Goal: Book appointment/travel/reservation

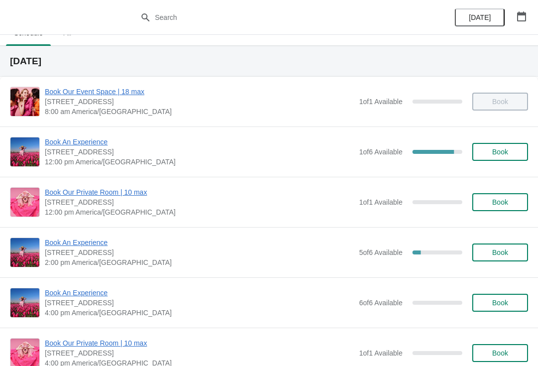
scroll to position [17, 0]
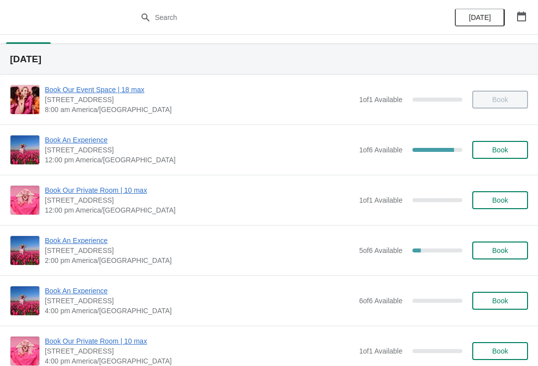
click at [92, 141] on span "Book An Experience" at bounding box center [200, 140] width 310 height 10
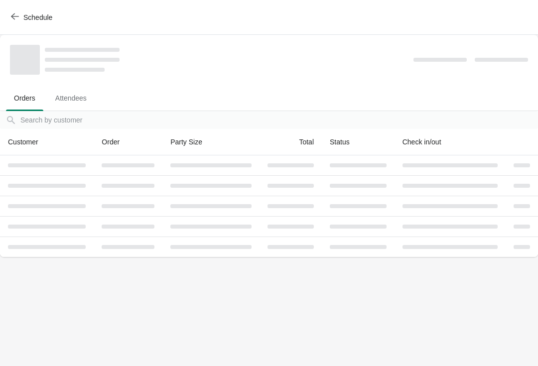
scroll to position [0, 0]
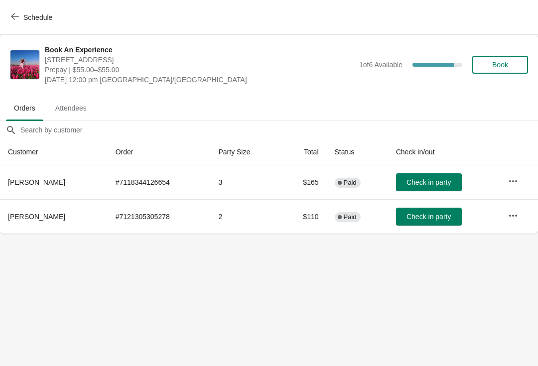
click at [511, 211] on icon "button" at bounding box center [513, 216] width 10 height 10
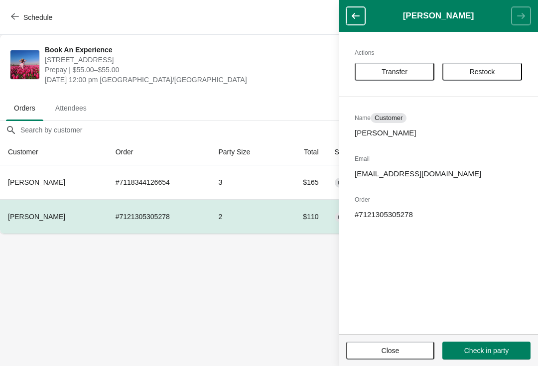
click at [212, 287] on body "Schedule Book An Experience [STREET_ADDRESS] Prepay | $55.00–$55.00 [DATE] 12:0…" at bounding box center [269, 183] width 538 height 366
click at [270, 81] on span "[DATE] 12:00 pm [GEOGRAPHIC_DATA]/[GEOGRAPHIC_DATA]" at bounding box center [200, 80] width 310 height 10
click at [386, 355] on span "Close" at bounding box center [391, 351] width 18 height 8
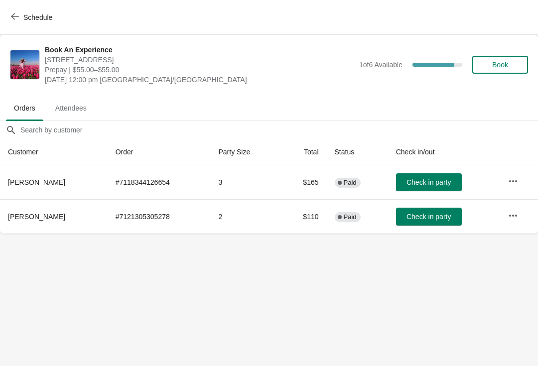
click at [32, 14] on span "Schedule" at bounding box center [37, 17] width 29 height 8
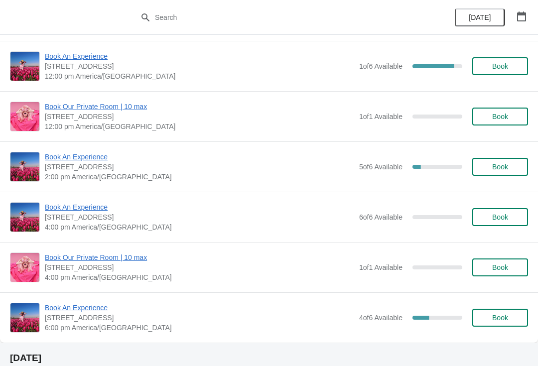
scroll to position [103, 0]
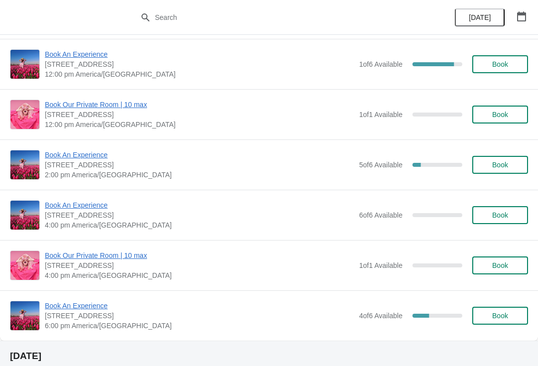
click at [81, 307] on span "Book An Experience" at bounding box center [200, 306] width 310 height 10
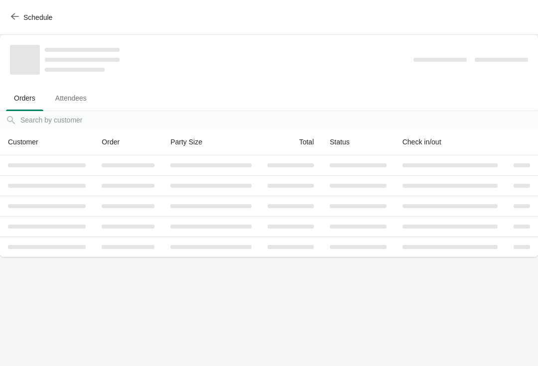
scroll to position [0, 0]
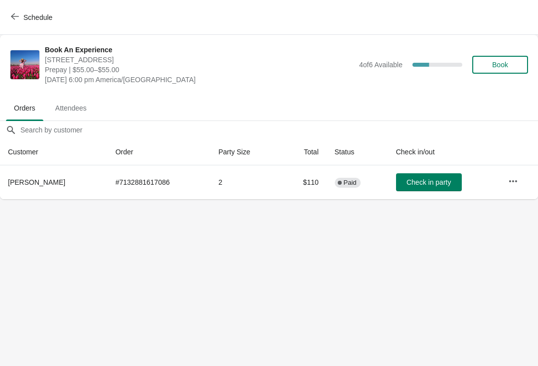
click at [515, 185] on icon "button" at bounding box center [513, 181] width 10 height 10
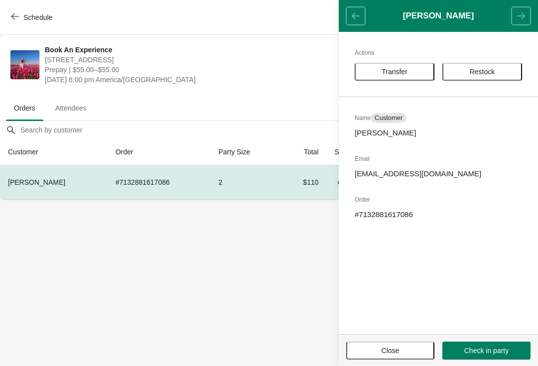
click at [407, 71] on span "Transfer" at bounding box center [395, 72] width 26 height 8
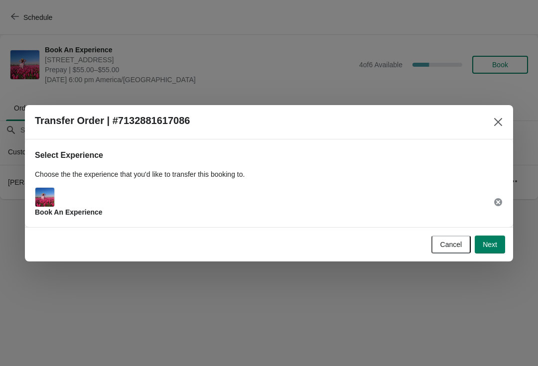
click at [490, 242] on span "Next" at bounding box center [490, 245] width 14 height 8
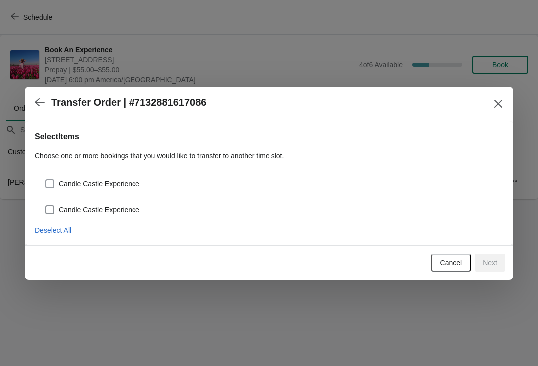
click at [51, 187] on span at bounding box center [49, 183] width 9 height 9
click at [46, 180] on input "Candle Castle Experience" at bounding box center [45, 179] width 0 height 0
checkbox input "true"
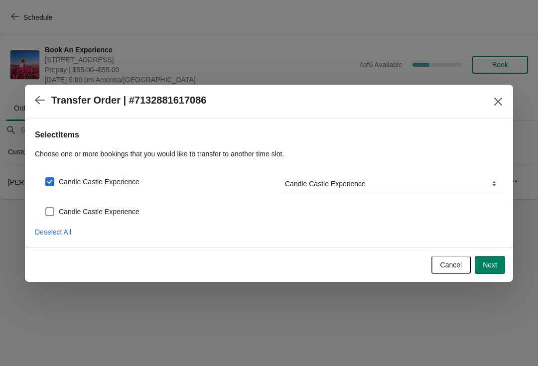
click at [47, 207] on span at bounding box center [49, 211] width 9 height 9
click at [46, 207] on input "Candle Castle Experience" at bounding box center [45, 207] width 0 height 0
checkbox input "true"
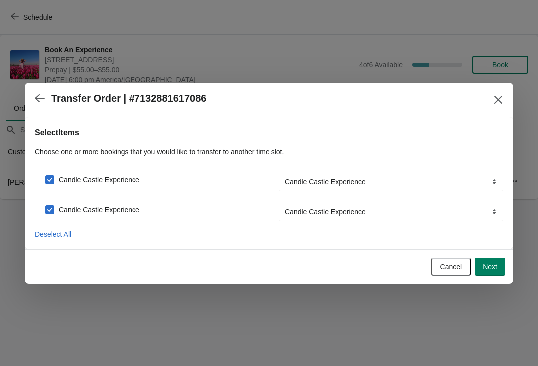
click at [488, 261] on button "Next" at bounding box center [490, 267] width 30 height 18
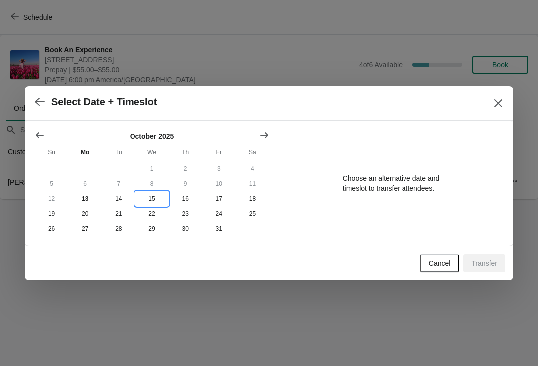
click at [149, 197] on button "15" at bounding box center [151, 198] width 33 height 15
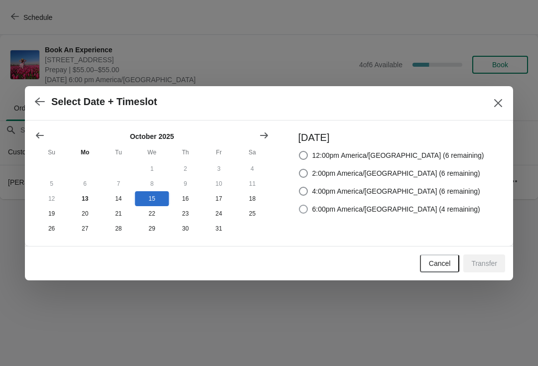
click at [308, 205] on span at bounding box center [303, 209] width 9 height 9
click at [300, 205] on input "6:00pm America/[GEOGRAPHIC_DATA] (4 remaining)" at bounding box center [299, 205] width 0 height 0
radio input "true"
click at [494, 263] on span "Transfer" at bounding box center [485, 264] width 26 height 8
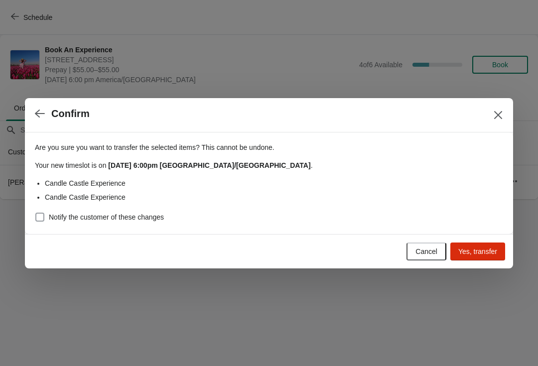
click at [37, 221] on span at bounding box center [39, 217] width 9 height 9
click at [36, 213] on input "Notify the customer of these changes" at bounding box center [35, 213] width 0 height 0
checkbox input "true"
click at [488, 245] on button "Yes, transfer" at bounding box center [478, 252] width 55 height 18
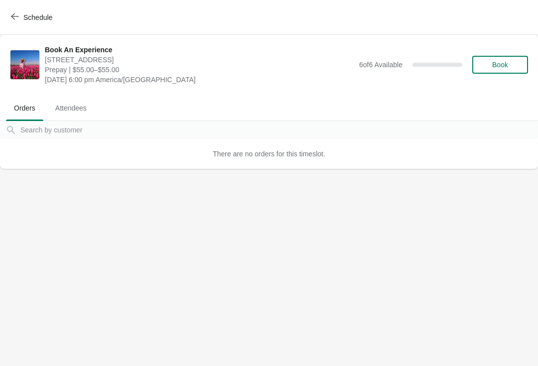
click at [41, 18] on span "Schedule" at bounding box center [37, 17] width 29 height 8
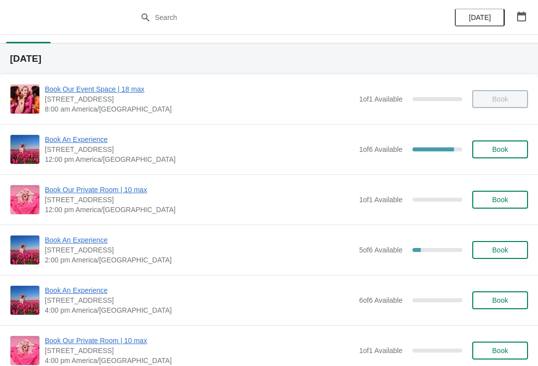
scroll to position [18, 0]
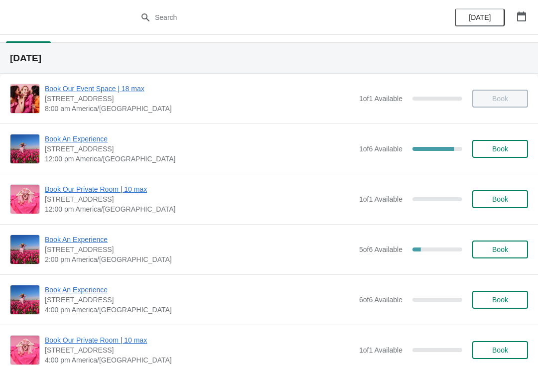
click at [77, 235] on span "Book An Experience" at bounding box center [200, 240] width 310 height 10
